Goal: Check status: Check status

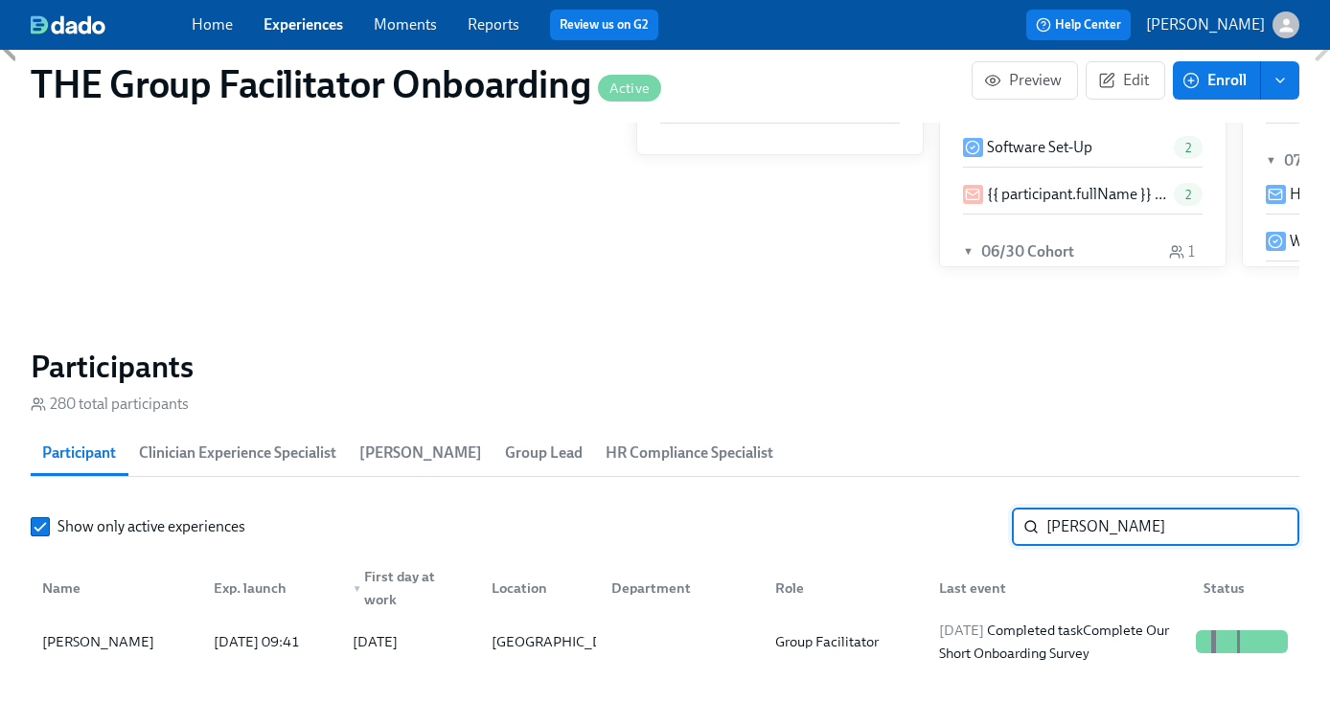
scroll to position [539, 0]
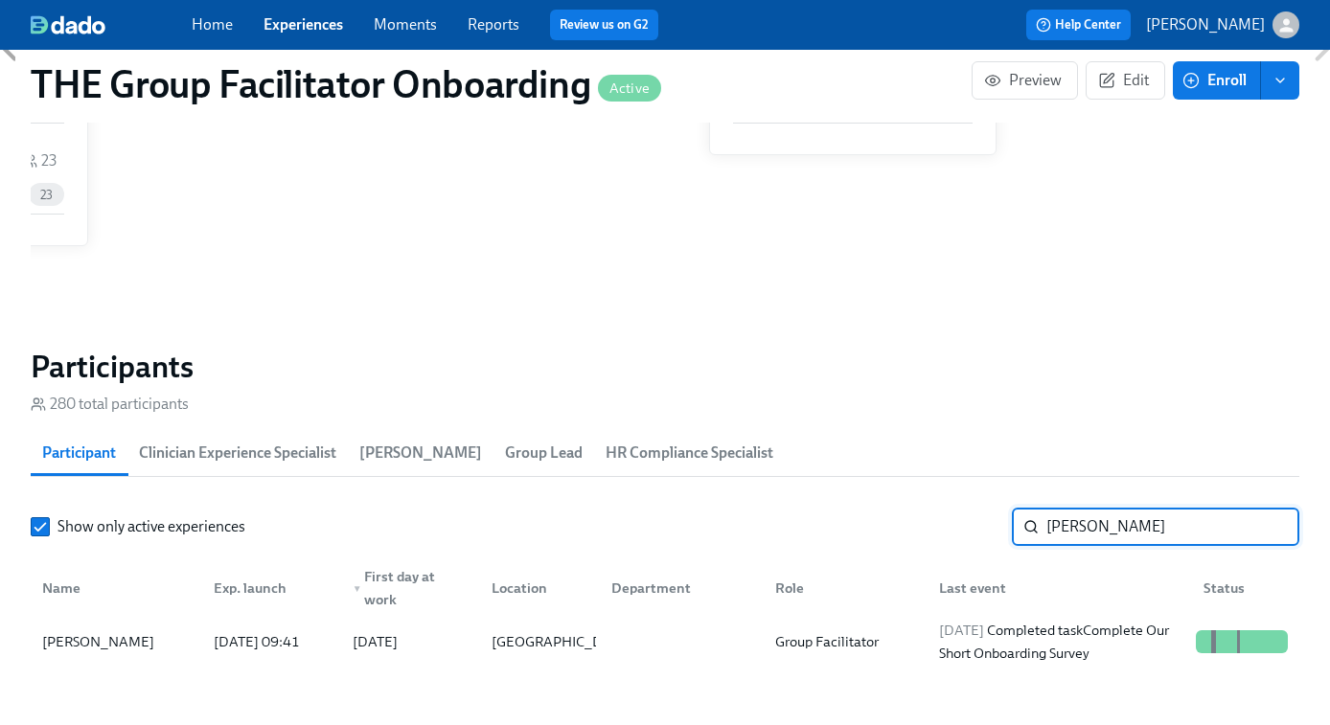
click at [1111, 527] on input "[PERSON_NAME]" at bounding box center [1172, 527] width 253 height 38
type input "[PERSON_NAME] sha"
click at [1049, 641] on div "[DATE] Received reminder for Submit & Sign The [US_STATE] Disclosure Form (Time…" at bounding box center [1059, 642] width 257 height 92
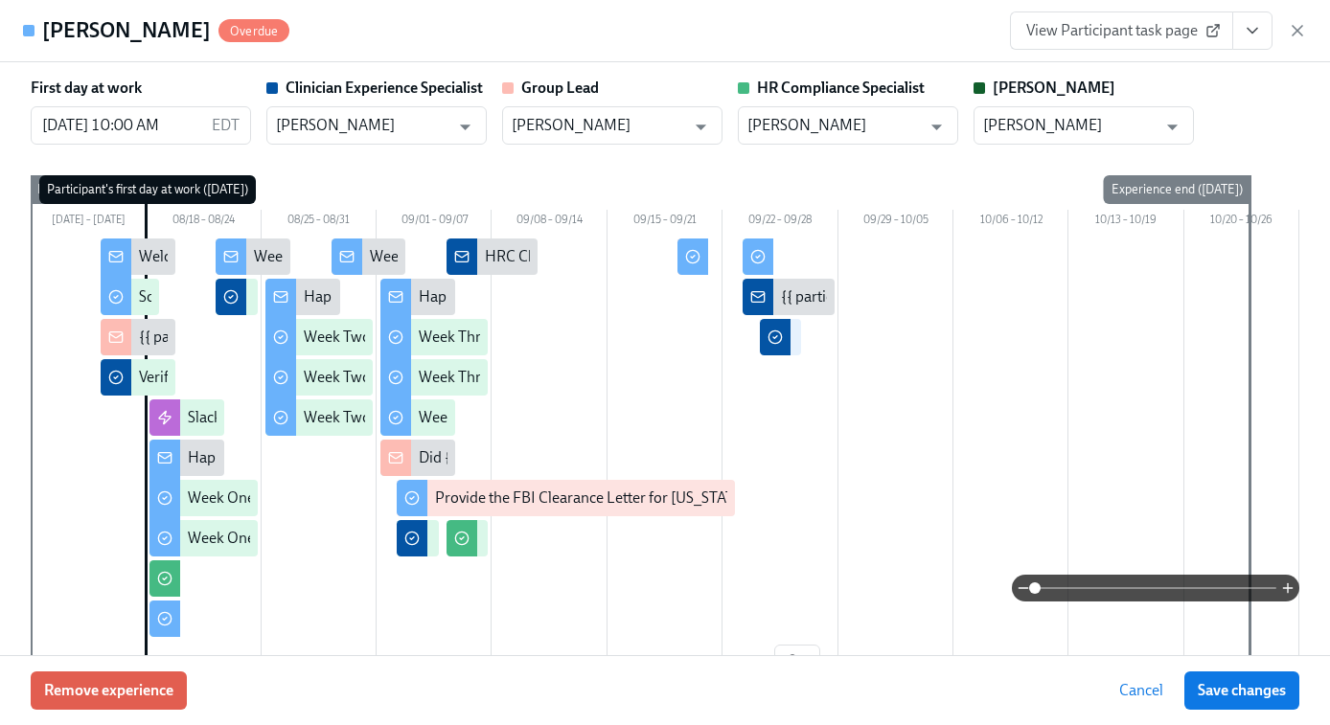
click at [1254, 34] on icon "View task page" at bounding box center [1251, 30] width 19 height 19
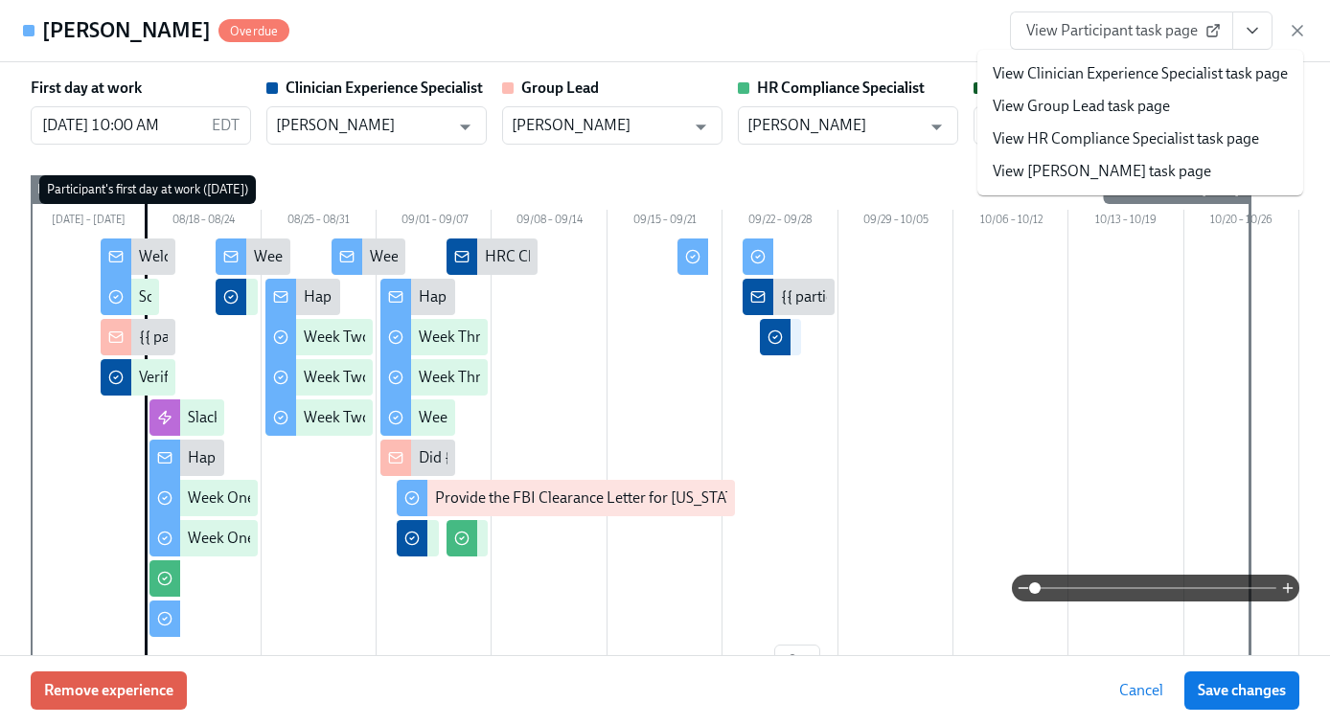
click at [1109, 135] on link "View HR Compliance Specialist task page" at bounding box center [1125, 138] width 266 height 21
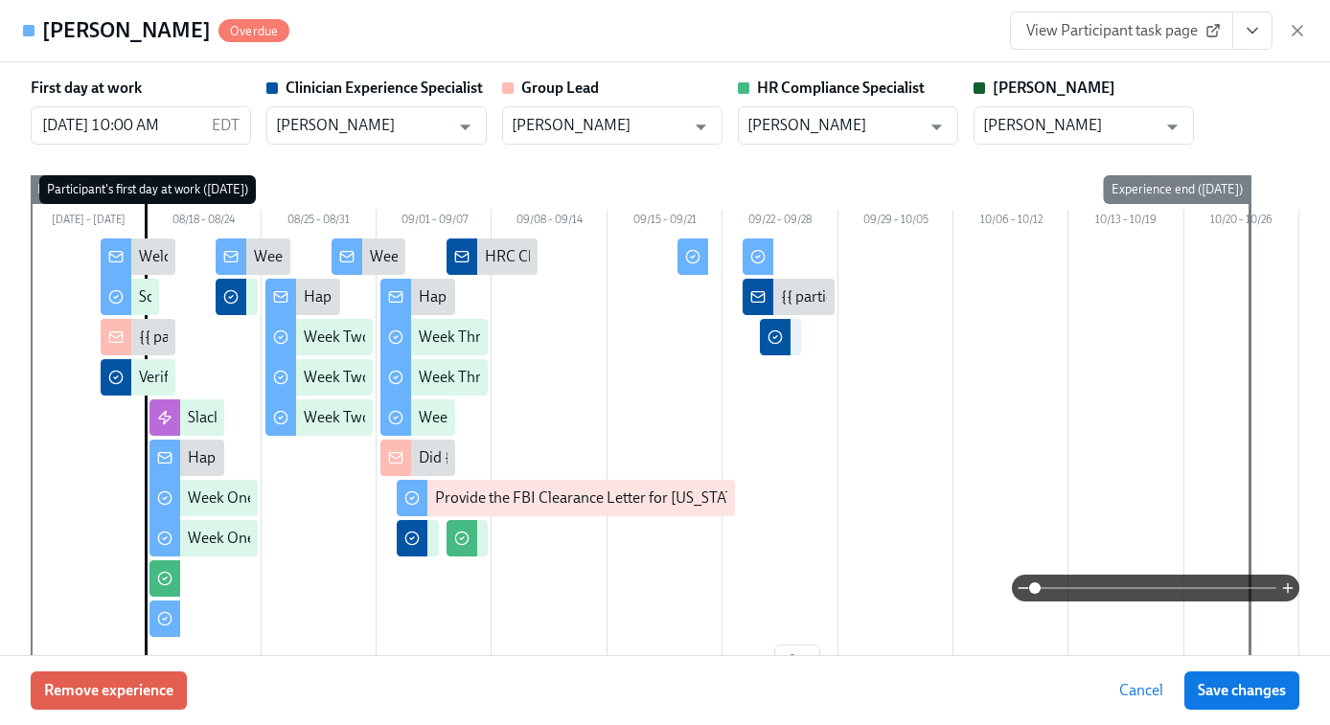
click at [1261, 34] on icon "View task page" at bounding box center [1251, 30] width 19 height 19
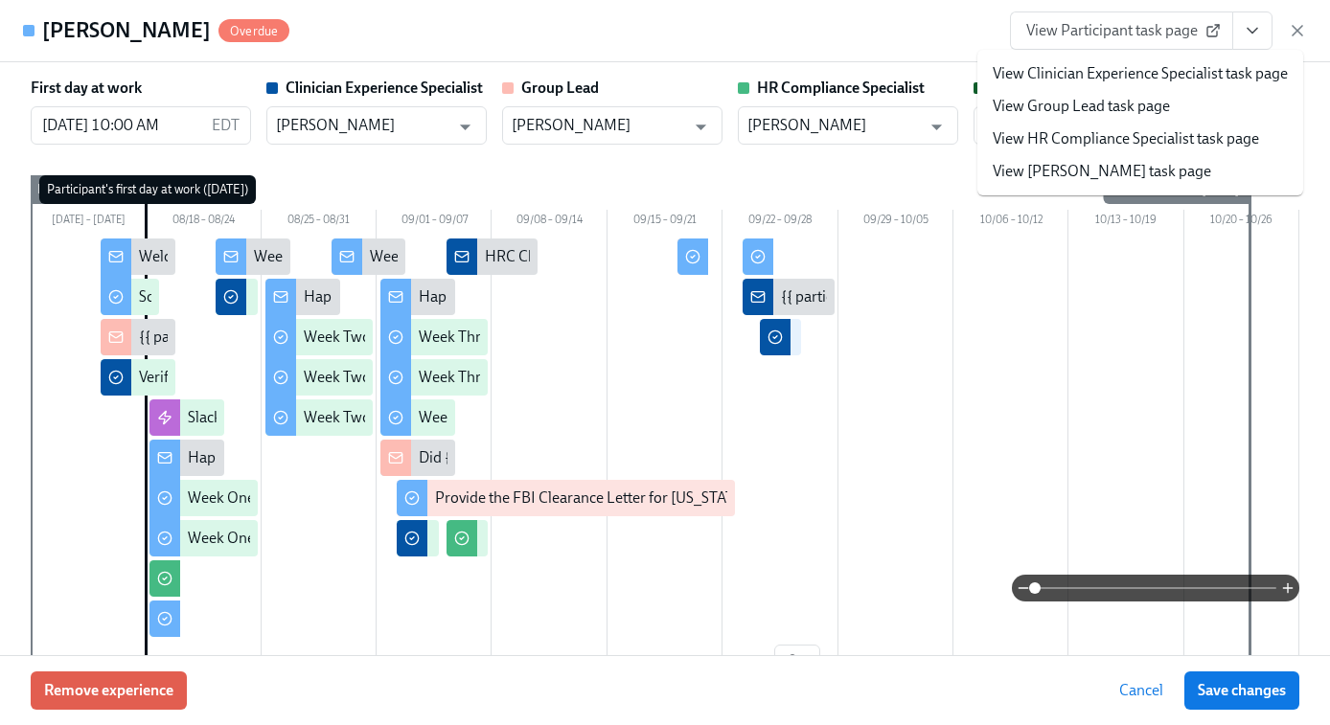
click at [1109, 68] on link "View Clinician Experience Specialist task page" at bounding box center [1139, 73] width 295 height 21
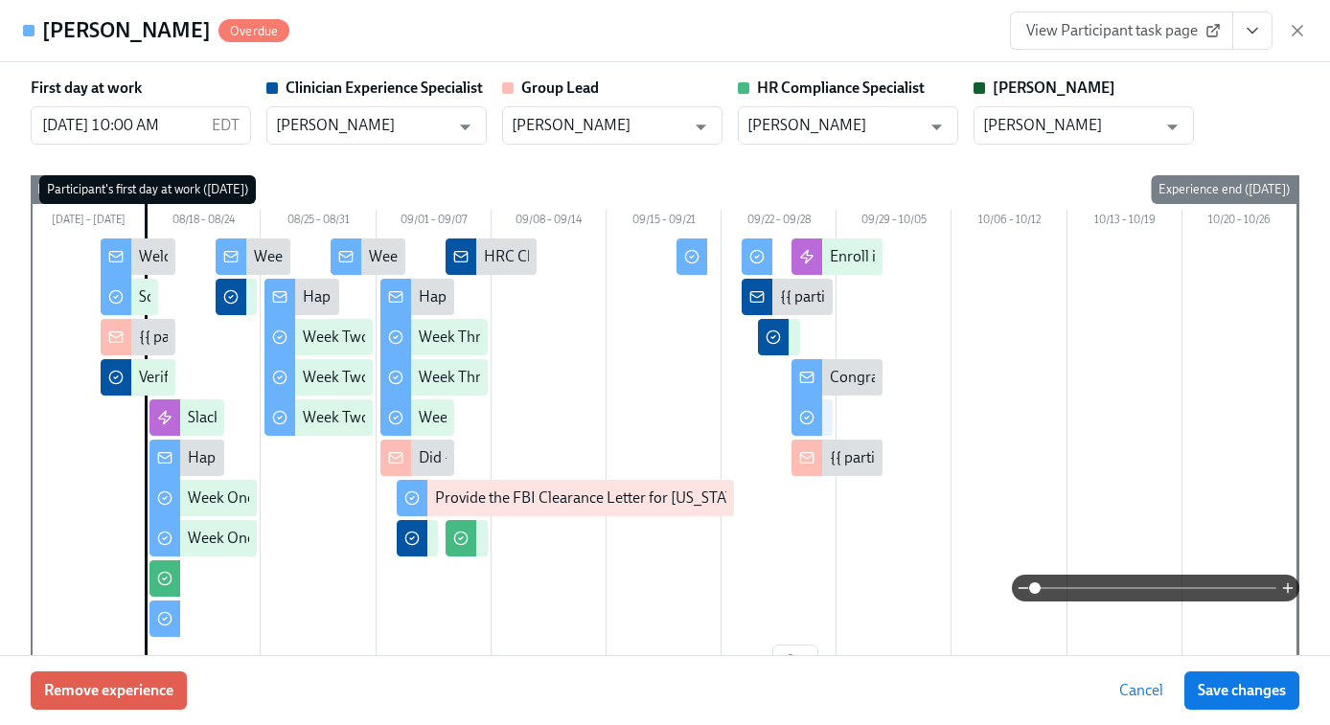
click at [1295, 26] on icon "button" at bounding box center [1296, 30] width 19 height 19
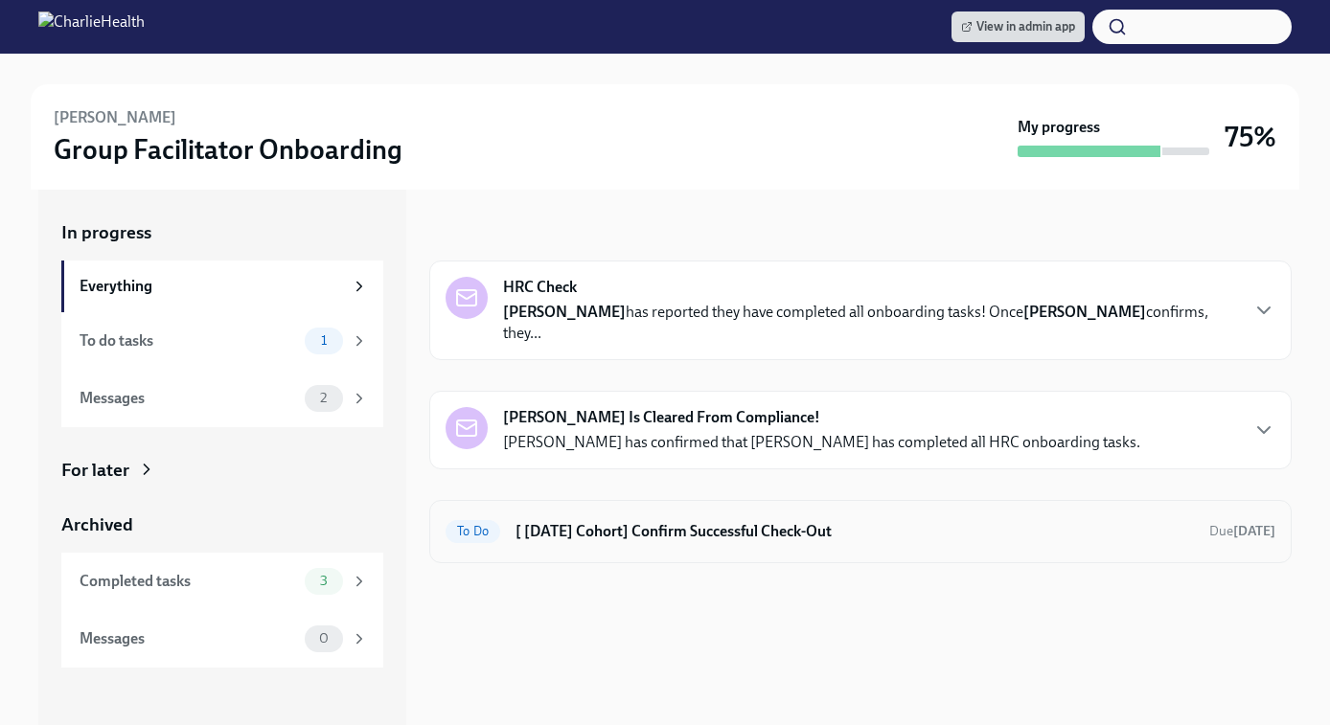
click at [717, 521] on h6 "[ Aug 18th Cohort] Confirm Successful Check-Out" at bounding box center [854, 531] width 678 height 21
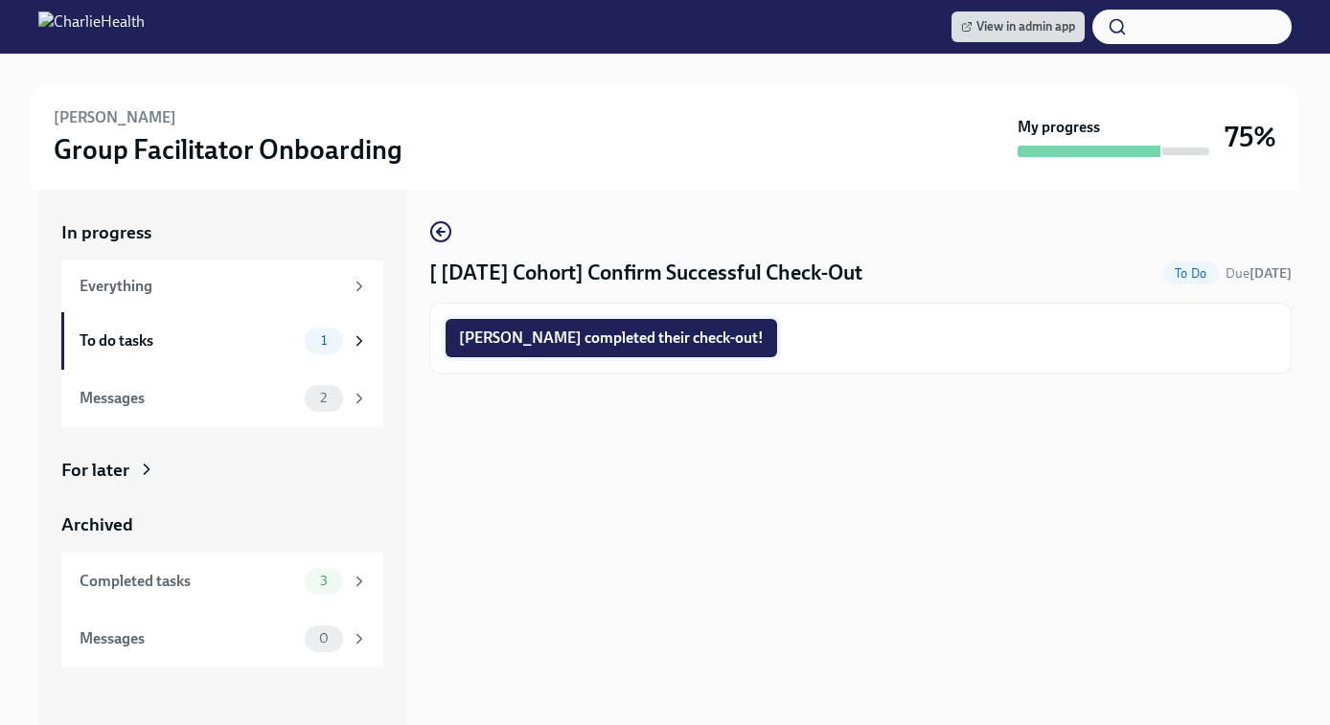
click at [590, 342] on span "Blair completed their check-out!" at bounding box center [611, 338] width 305 height 19
